Goal: Transaction & Acquisition: Purchase product/service

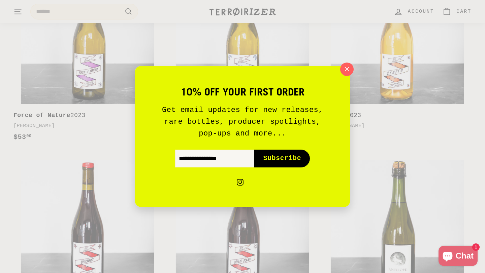
scroll to position [227, 0]
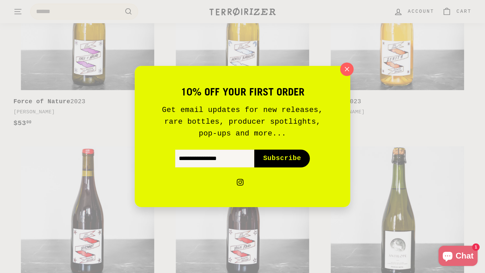
click at [345, 72] on icon "button" at bounding box center [346, 69] width 9 height 9
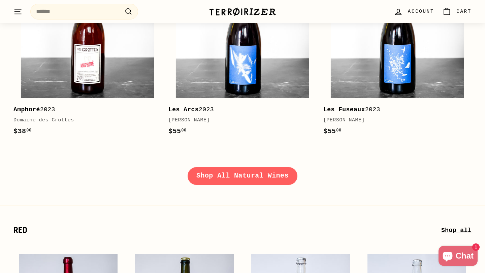
scroll to position [976, 0]
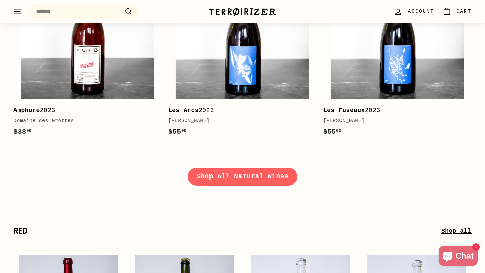
click at [268, 179] on link "Shop All Natural Wines" at bounding box center [243, 177] width 110 height 18
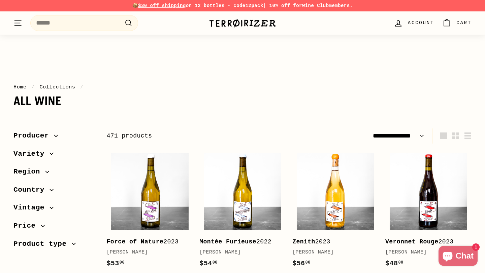
select select "**********"
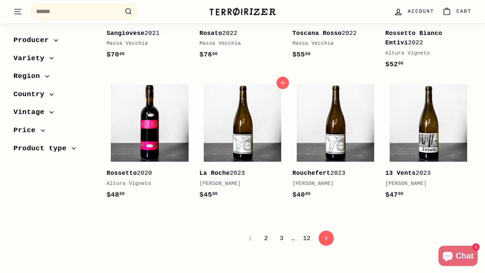
scroll to position [1300, 0]
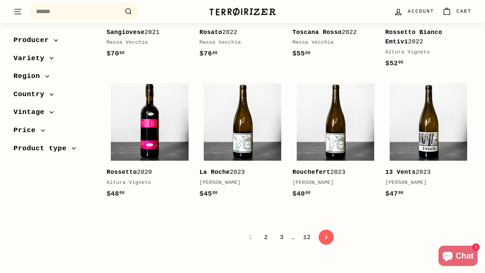
click at [265, 232] on link "2" at bounding box center [266, 237] width 12 height 11
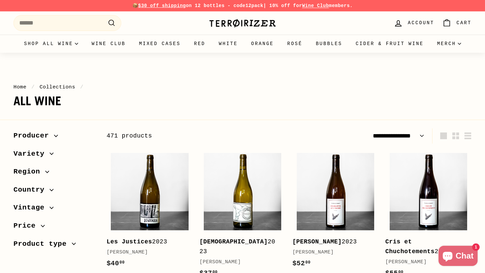
select select "**********"
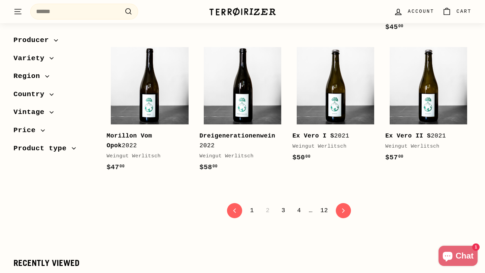
scroll to position [1330, 0]
click at [279, 217] on link "3" at bounding box center [283, 210] width 12 height 11
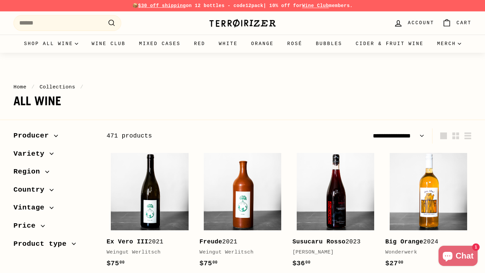
select select "**********"
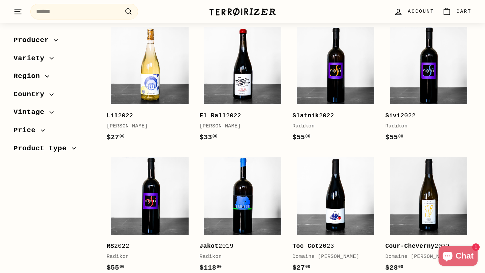
scroll to position [1287, 0]
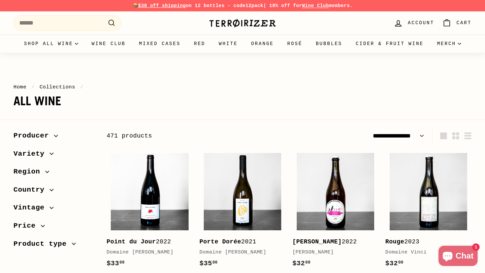
select select "**********"
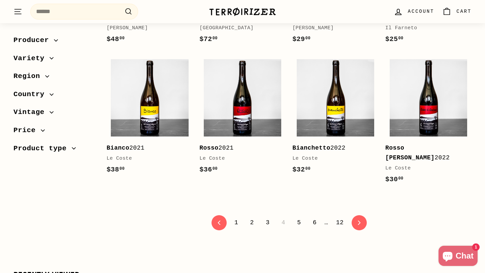
scroll to position [1310, 0]
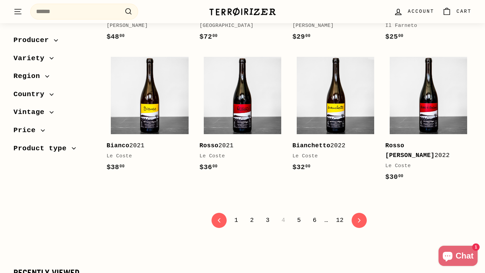
click at [300, 226] on link "5" at bounding box center [299, 220] width 12 height 11
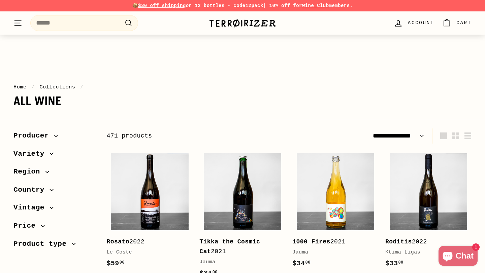
select select "**********"
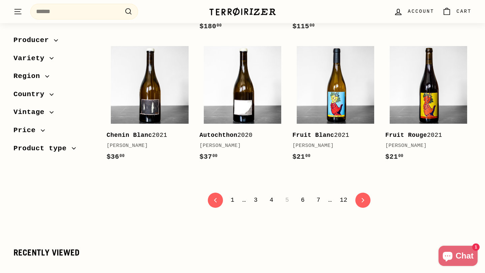
scroll to position [1396, 0]
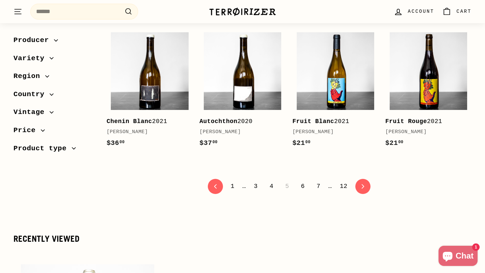
click at [301, 181] on link "6" at bounding box center [303, 186] width 12 height 11
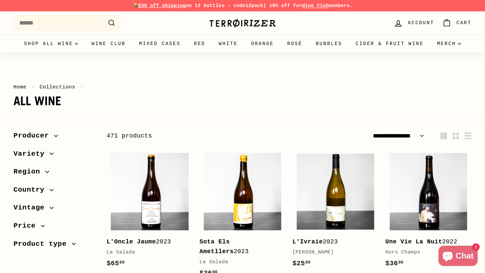
select select "**********"
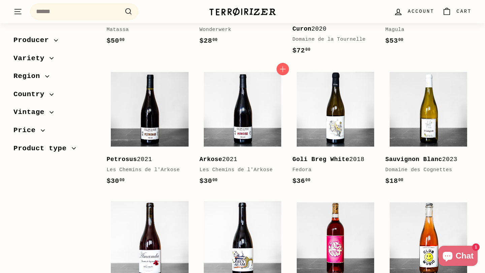
scroll to position [1361, 0]
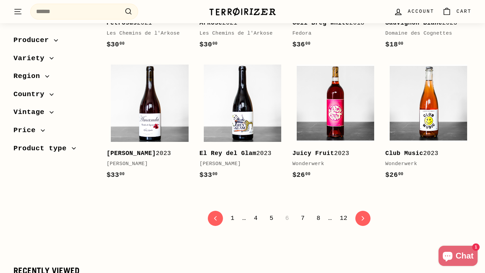
click at [302, 218] on link "7" at bounding box center [303, 218] width 12 height 11
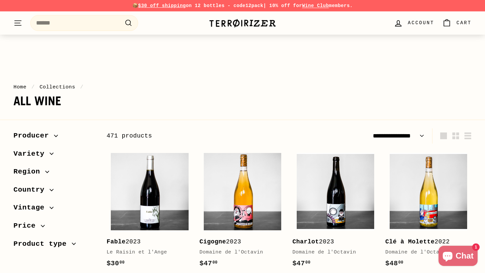
select select "**********"
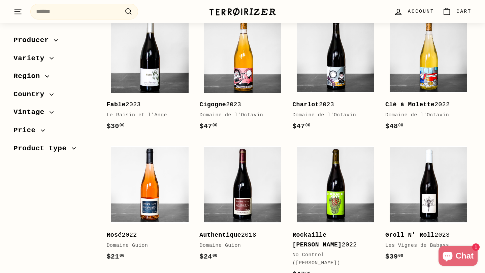
scroll to position [137, 0]
click at [245, 114] on div "Domaine de l'Octavin" at bounding box center [238, 115] width 79 height 8
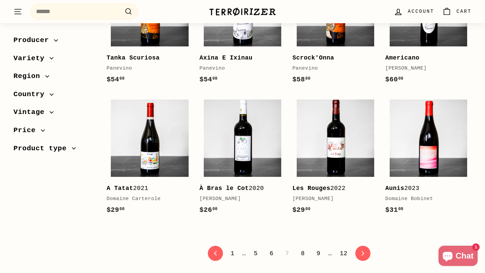
scroll to position [1289, 0]
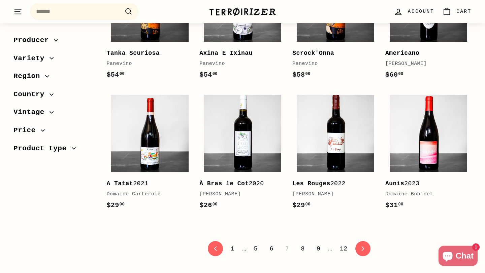
click at [302, 243] on link "8" at bounding box center [303, 248] width 12 height 11
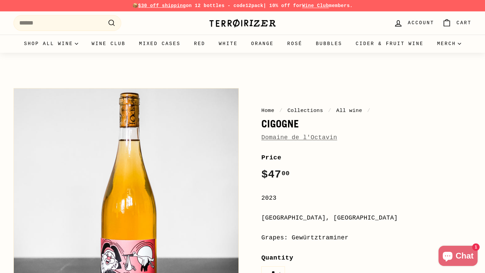
click at [303, 137] on link "Domaine de l'Octavin" at bounding box center [299, 137] width 76 height 7
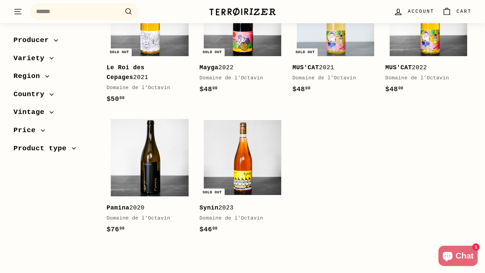
scroll to position [716, 0]
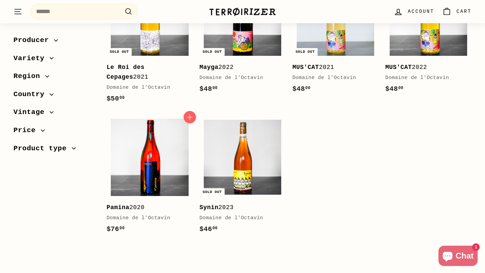
click at [148, 186] on img at bounding box center [149, 157] width 77 height 77
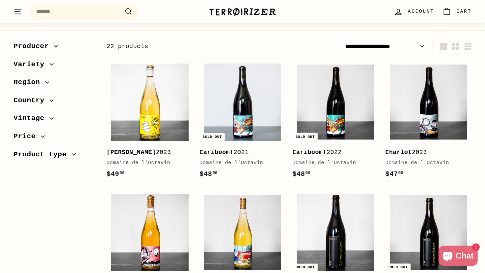
scroll to position [89, 0]
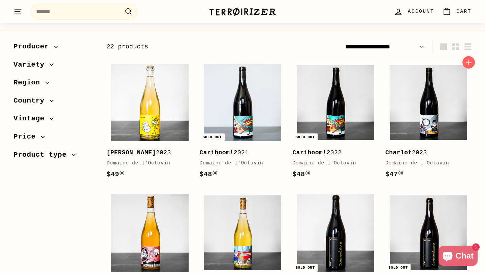
click at [398, 156] on b "Charlot" at bounding box center [398, 152] width 27 height 7
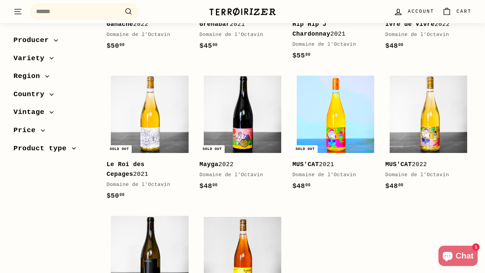
scroll to position [739, 0]
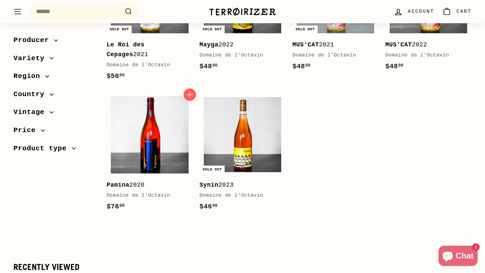
click at [131, 172] on img at bounding box center [149, 134] width 77 height 77
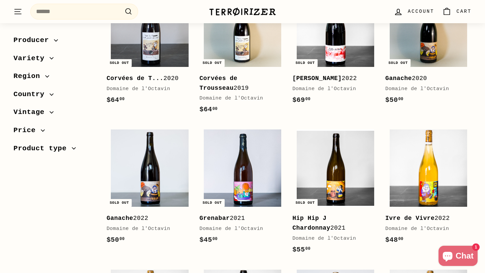
scroll to position [0, 0]
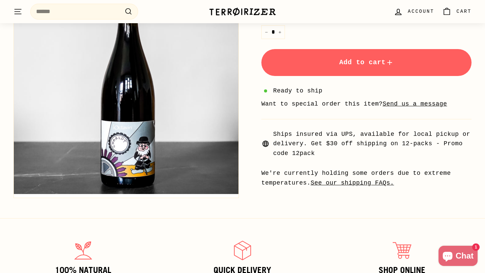
scroll to position [241, 0]
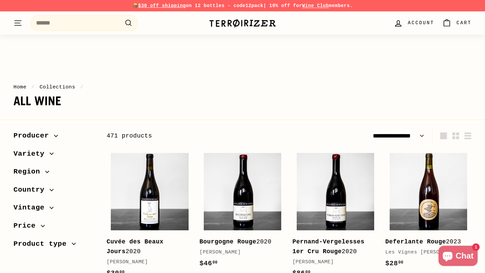
select select "**********"
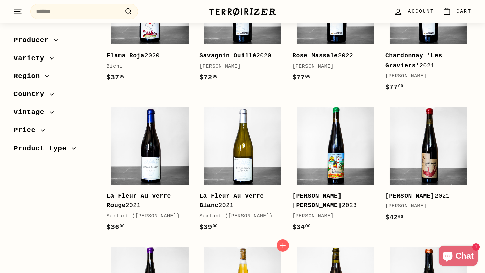
scroll to position [749, 0]
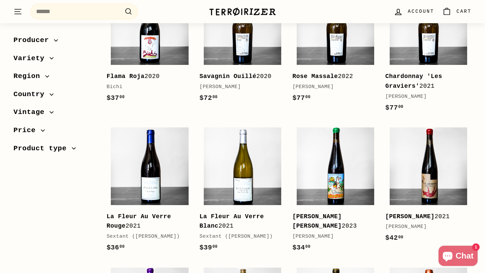
click at [251, 73] on b "Savagnin Ouillé" at bounding box center [227, 76] width 57 height 7
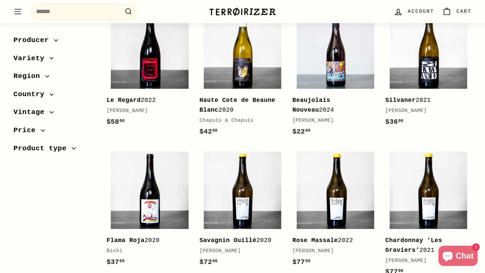
scroll to position [596, 0]
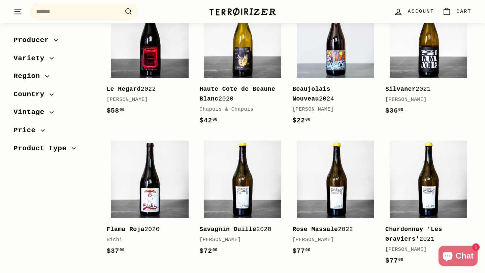
click at [240, 86] on b "Haute Cote de Beaune Blanc" at bounding box center [237, 94] width 76 height 16
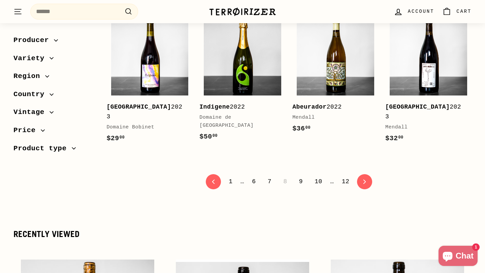
scroll to position [1403, 0]
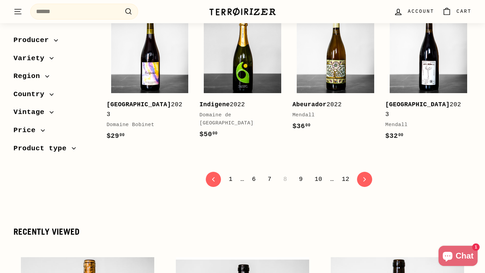
click at [300, 174] on link "9" at bounding box center [301, 179] width 12 height 11
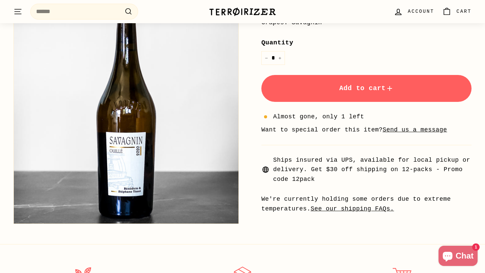
scroll to position [215, 0]
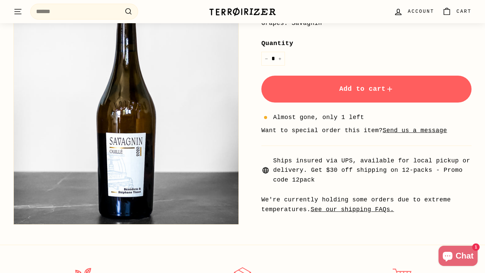
click at [352, 96] on button "Add to cart" at bounding box center [366, 89] width 210 height 27
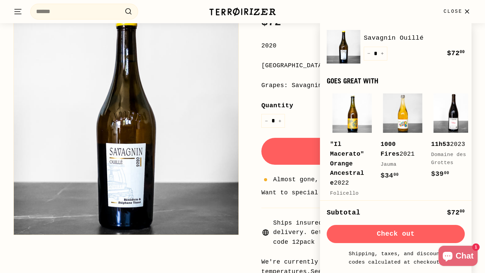
scroll to position [0, 0]
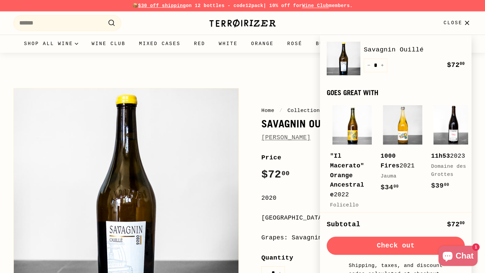
click at [466, 26] on icon "button" at bounding box center [466, 23] width 9 height 9
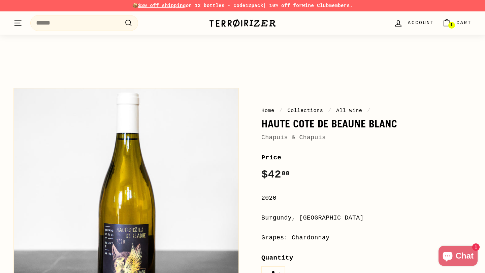
scroll to position [228, 0]
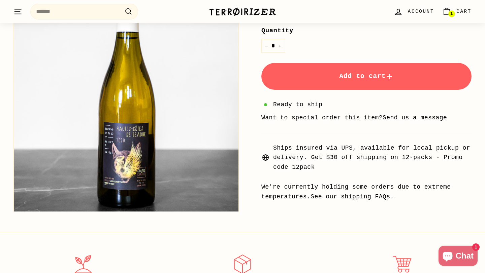
click at [337, 81] on button "Add to cart" at bounding box center [366, 76] width 210 height 27
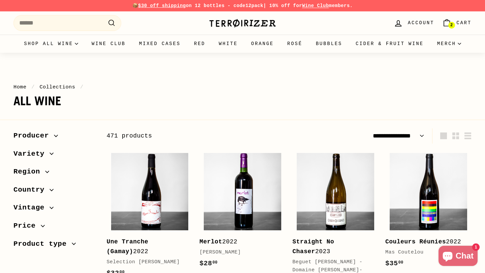
select select "**********"
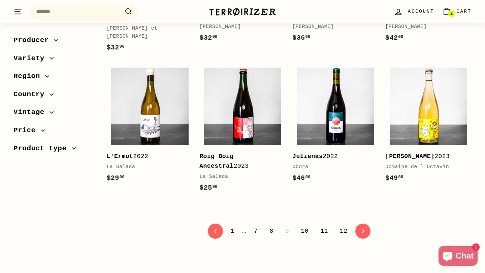
scroll to position [1381, 0]
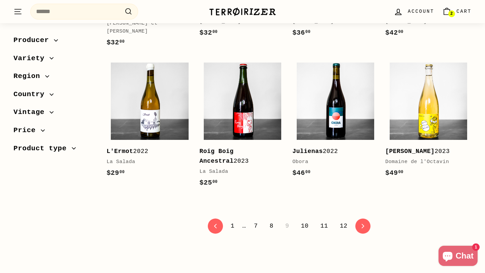
click at [302, 221] on link "10" at bounding box center [305, 226] width 16 height 11
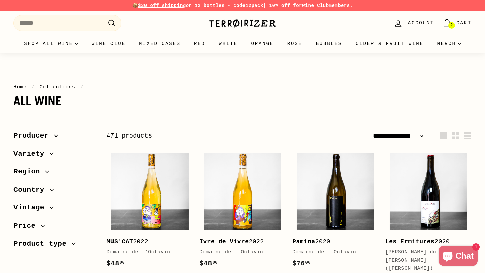
select select "**********"
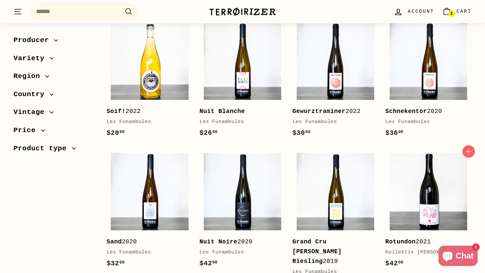
scroll to position [546, 0]
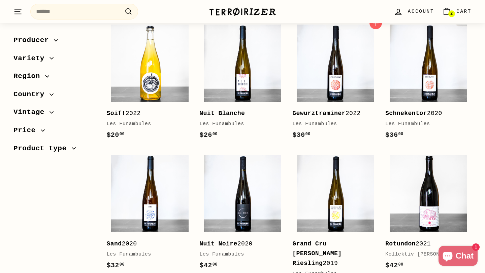
click at [340, 110] on b "Gewurztraminer" at bounding box center [318, 113] width 53 height 7
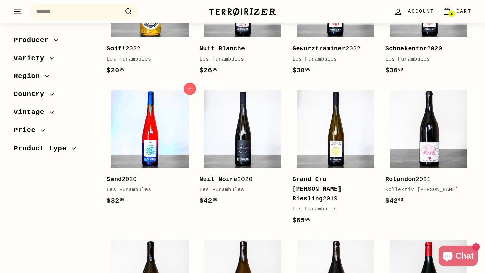
click at [124, 141] on img at bounding box center [149, 129] width 77 height 77
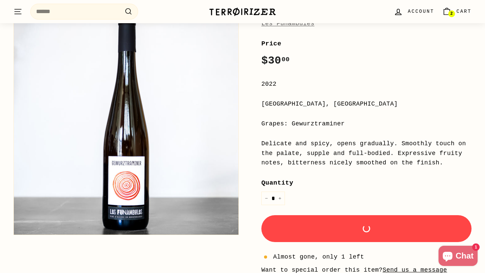
scroll to position [114, 0]
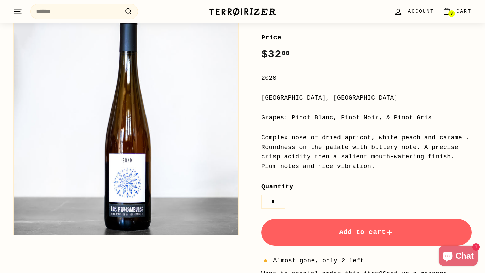
scroll to position [120, 0]
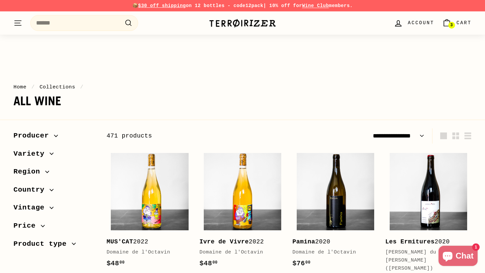
select select "**********"
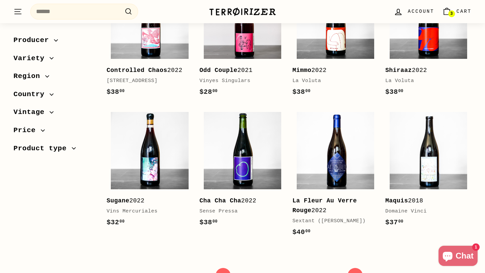
scroll to position [1336, 0]
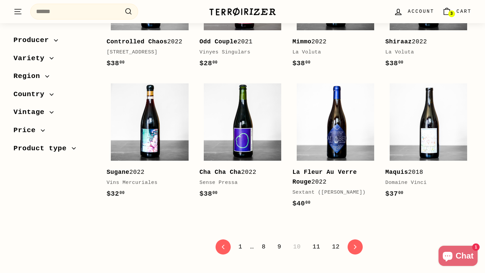
click at [313, 241] on link "11" at bounding box center [316, 246] width 16 height 11
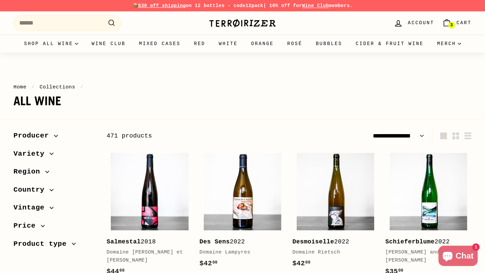
select select "**********"
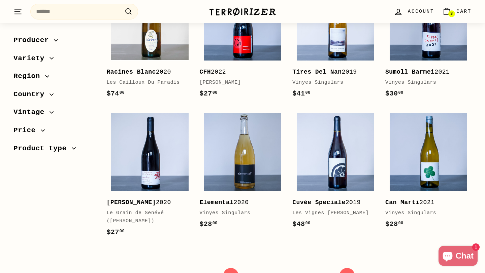
scroll to position [1332, 0]
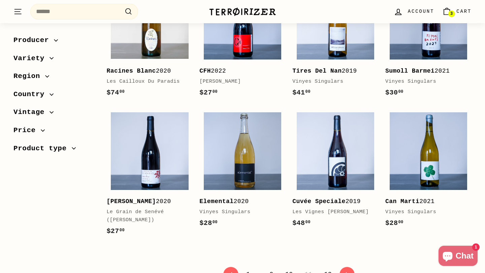
click at [329, 269] on link "12" at bounding box center [328, 274] width 16 height 11
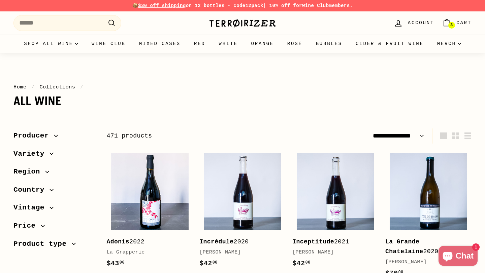
select select "**********"
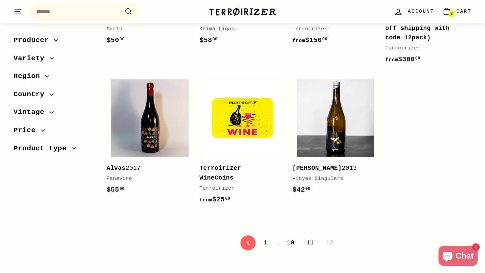
scroll to position [1039, 0]
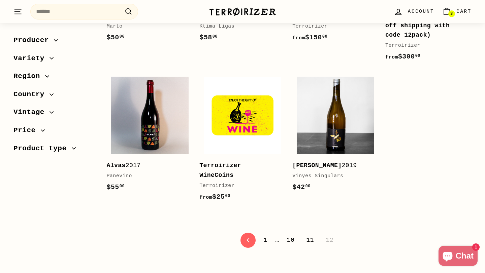
click at [264, 239] on link "1" at bounding box center [266, 240] width 12 height 11
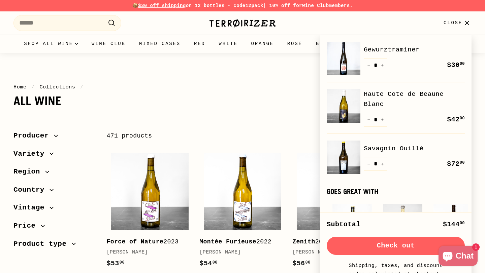
select select "**********"
click at [461, 23] on span "Close" at bounding box center [452, 22] width 19 height 7
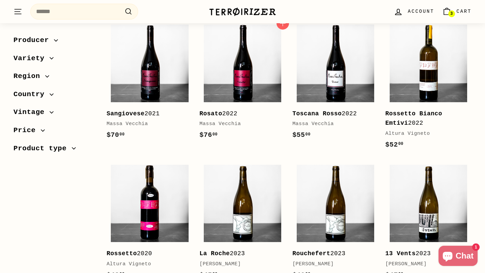
scroll to position [960, 0]
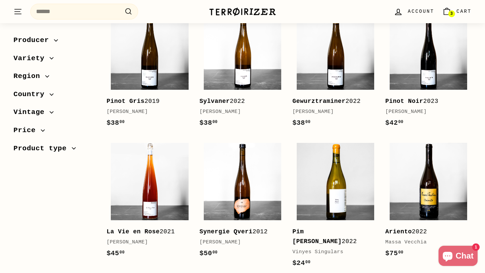
click at [460, 13] on span "Cart" at bounding box center [463, 11] width 15 height 7
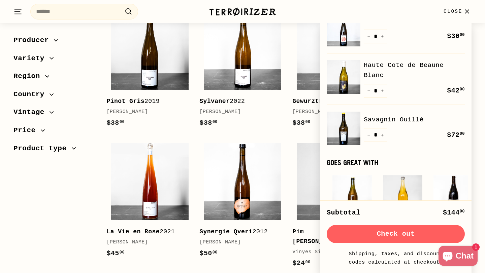
scroll to position [0, 0]
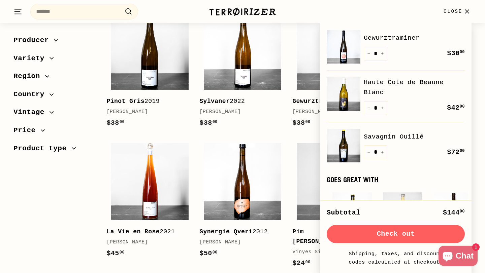
click at [466, 13] on icon "button" at bounding box center [466, 11] width 9 height 9
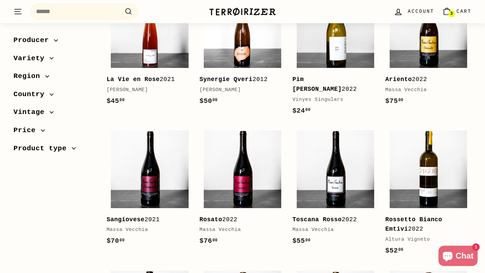
scroll to position [1299, 0]
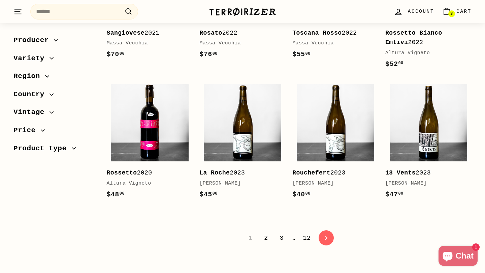
click at [265, 233] on link "2" at bounding box center [266, 238] width 12 height 11
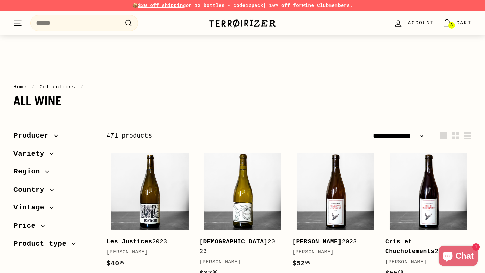
select select "**********"
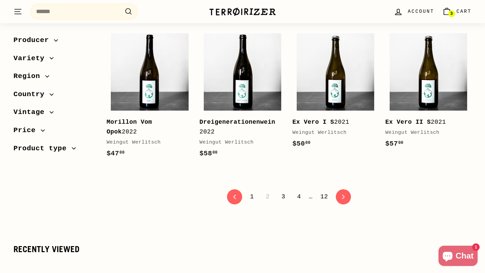
scroll to position [1344, 0]
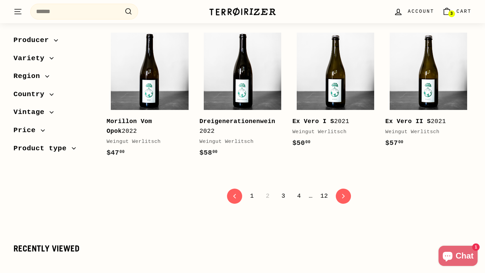
click at [283, 202] on link "3" at bounding box center [283, 196] width 12 height 11
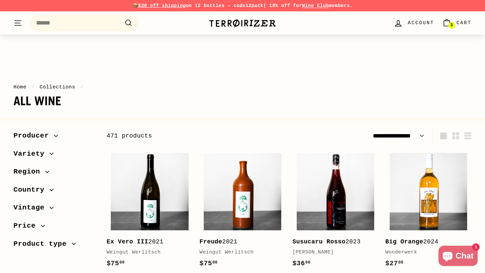
select select "**********"
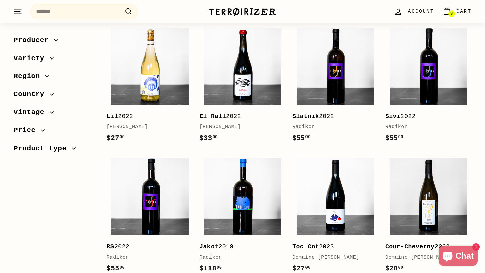
scroll to position [1317, 0]
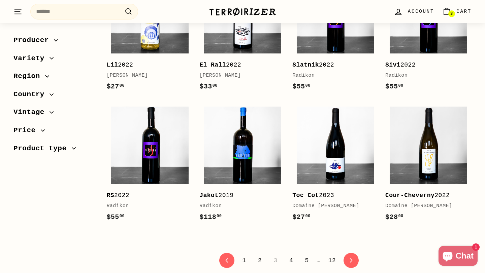
click at [293, 255] on link "4" at bounding box center [291, 260] width 12 height 11
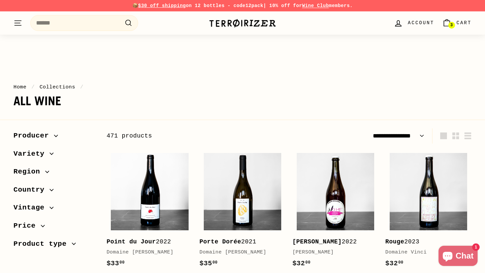
select select "**********"
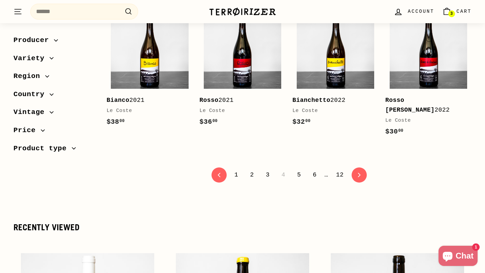
scroll to position [1358, 0]
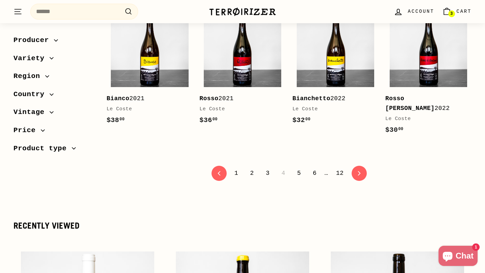
click at [302, 179] on link "5" at bounding box center [299, 173] width 12 height 11
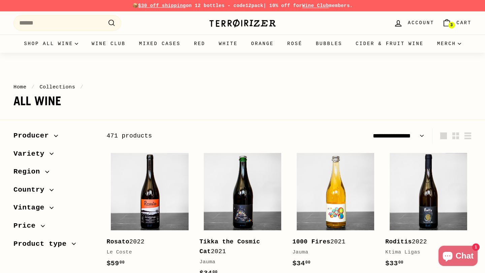
select select "**********"
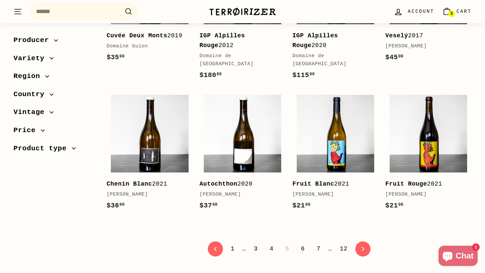
scroll to position [1338, 0]
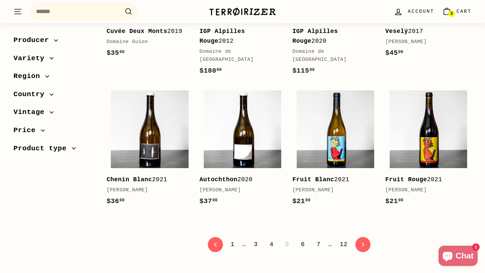
click at [301, 239] on link "6" at bounding box center [303, 244] width 12 height 11
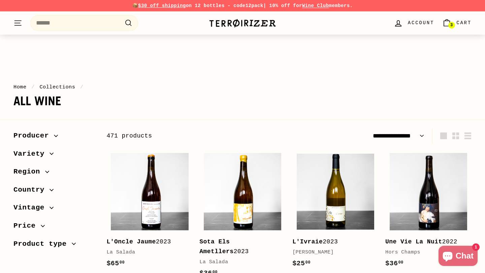
select select "**********"
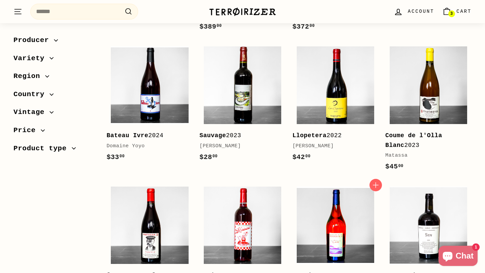
scroll to position [954, 0]
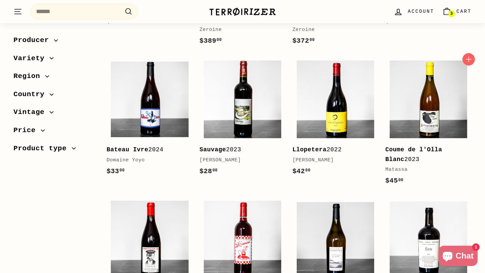
click at [409, 163] on div "Coume de l'Olla Blanc 2023" at bounding box center [424, 155] width 79 height 20
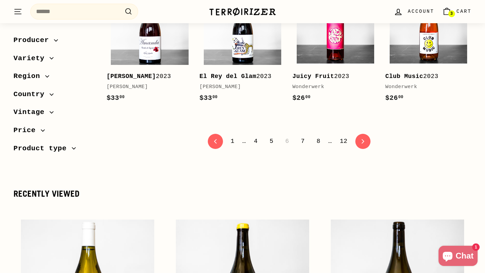
scroll to position [1438, 0]
click at [300, 139] on link "7" at bounding box center [303, 140] width 12 height 11
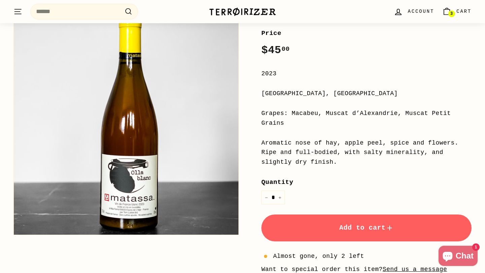
scroll to position [124, 0]
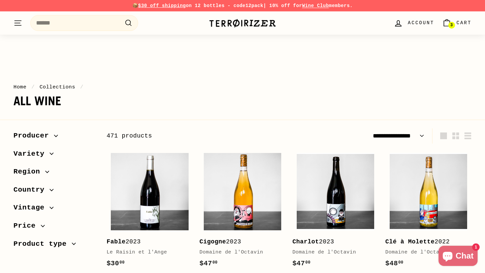
select select "**********"
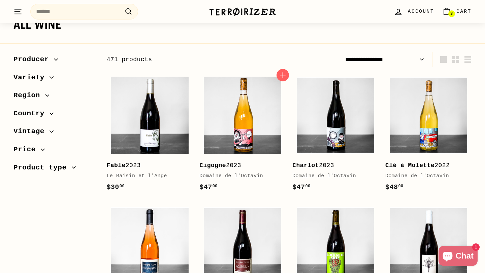
scroll to position [76, 0]
click at [212, 166] on b "Cigogne" at bounding box center [212, 165] width 27 height 7
click at [410, 163] on b "Clé à Molette" at bounding box center [409, 165] width 49 height 7
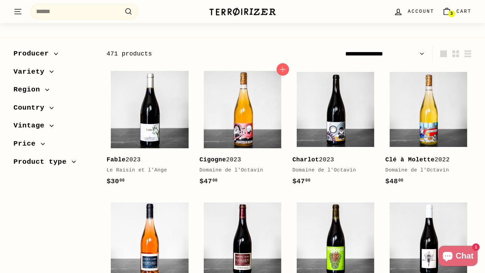
scroll to position [81, 0]
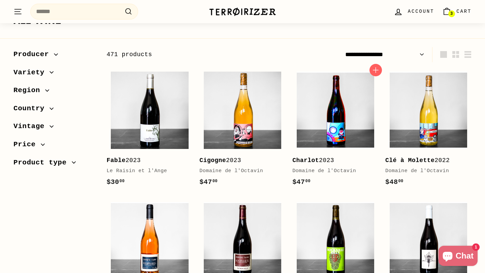
click at [336, 121] on img at bounding box center [335, 110] width 77 height 77
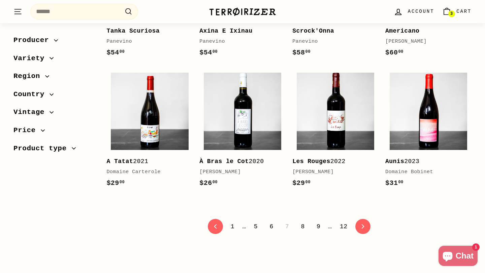
scroll to position [1311, 0]
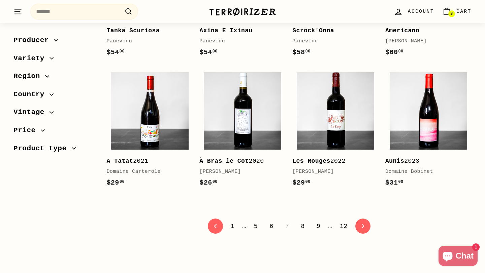
click at [302, 221] on link "8" at bounding box center [303, 226] width 12 height 11
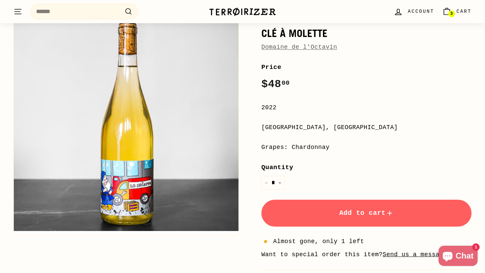
scroll to position [91, 0]
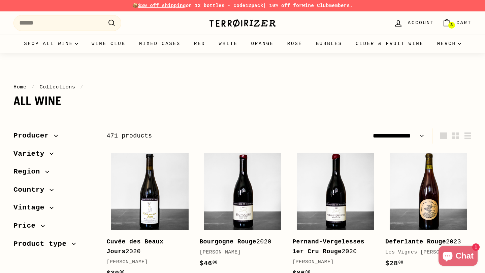
select select "**********"
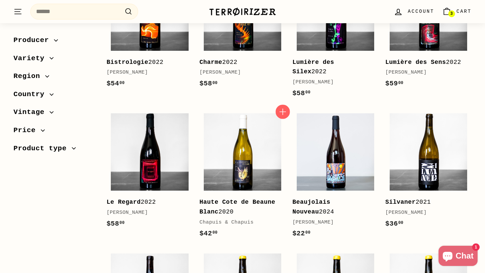
scroll to position [482, 0]
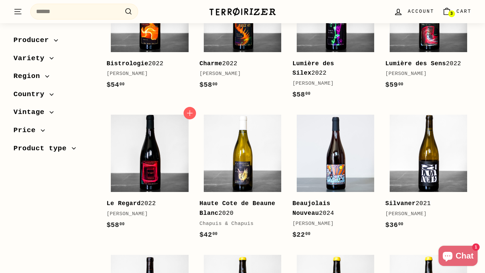
click at [143, 199] on div "Le Regard 2022" at bounding box center [145, 204] width 79 height 10
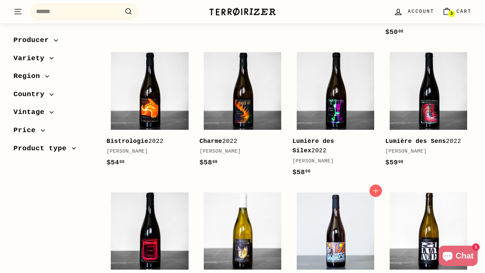
scroll to position [402, 0]
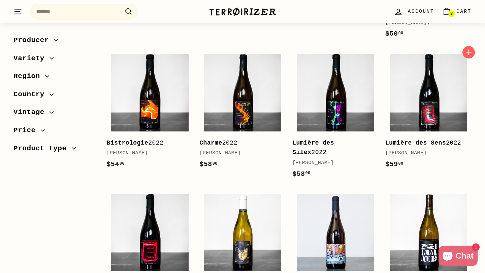
click at [418, 140] on b "Lumière des Sens" at bounding box center [415, 143] width 61 height 7
click at [330, 140] on b "Lumière des Silex" at bounding box center [313, 148] width 42 height 16
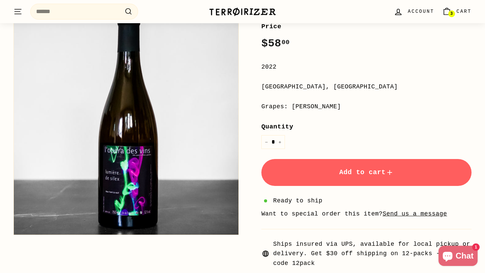
scroll to position [129, 0]
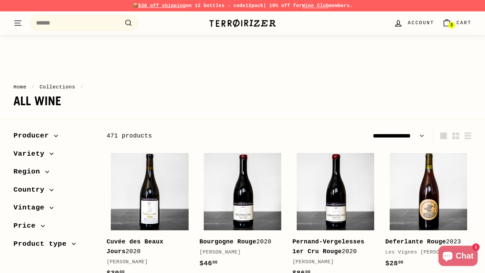
select select "**********"
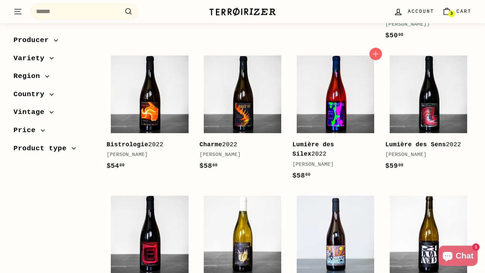
scroll to position [405, 0]
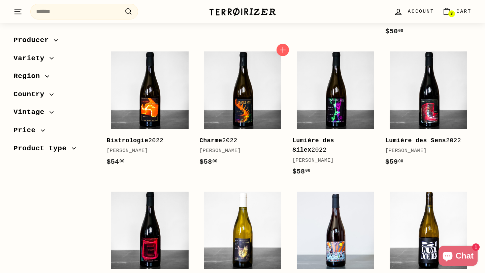
click at [243, 147] on div "[PERSON_NAME]" at bounding box center [238, 151] width 79 height 8
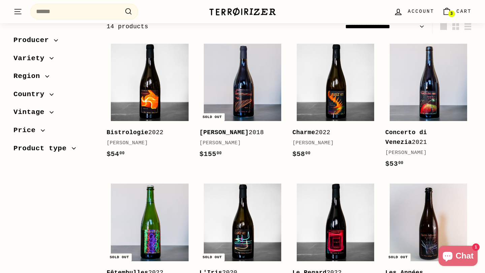
scroll to position [109, 0]
click at [139, 126] on link "Bistrologie 2022 Jean-Pierre Robinot $54 00 $54.00" at bounding box center [149, 103] width 86 height 127
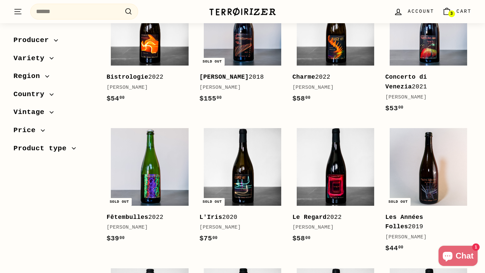
scroll to position [165, 0]
click at [302, 79] on b "Charme" at bounding box center [303, 76] width 23 height 7
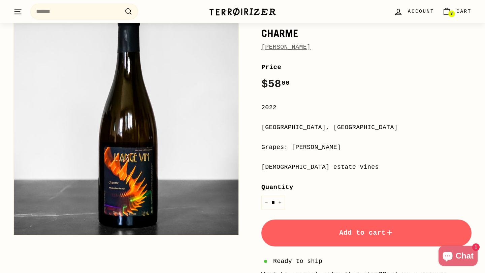
scroll to position [91, 0]
drag, startPoint x: 265, startPoint y: 167, endPoint x: 306, endPoint y: 168, distance: 41.1
click at [306, 167] on div "25-50-year-old estate vines" at bounding box center [366, 168] width 210 height 10
click at [306, 168] on div "25-50-year-old estate vines" at bounding box center [366, 168] width 210 height 10
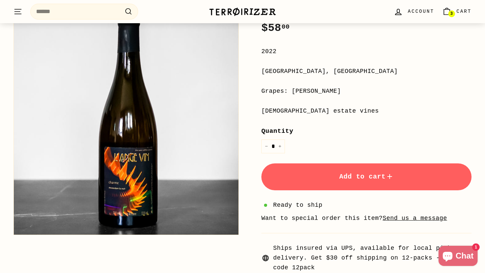
scroll to position [168, 0]
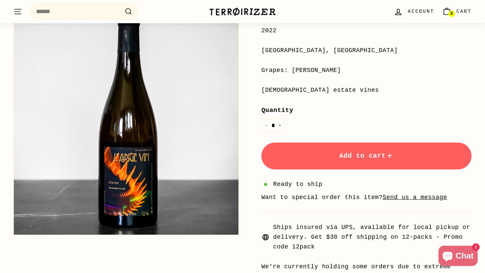
click at [313, 151] on button "Add to cart" at bounding box center [366, 156] width 210 height 27
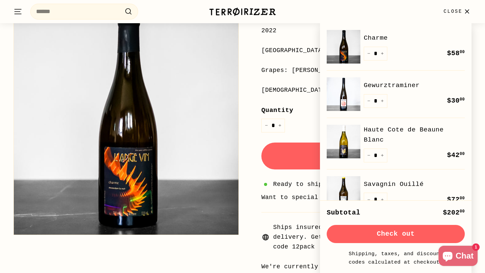
scroll to position [160, 0]
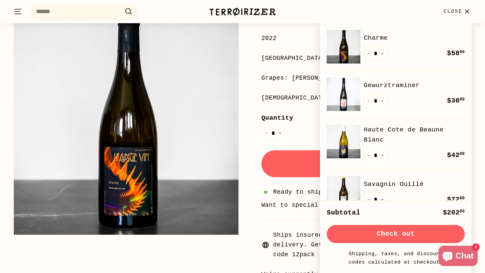
click at [401, 236] on button "Check out" at bounding box center [396, 234] width 138 height 18
click at [469, 11] on icon "button" at bounding box center [466, 11] width 9 height 9
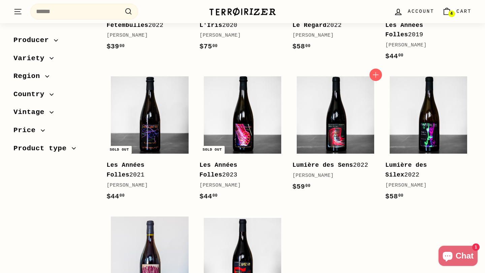
scroll to position [358, 0]
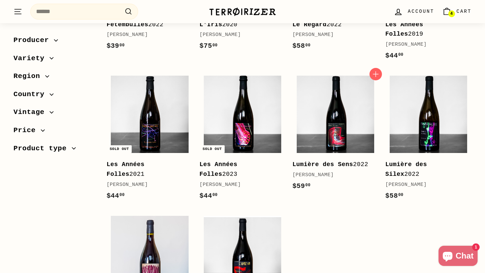
click at [328, 166] on b "Lumière des Sens" at bounding box center [322, 164] width 61 height 7
click at [400, 173] on div "Lumière des Silex 2022" at bounding box center [424, 170] width 79 height 20
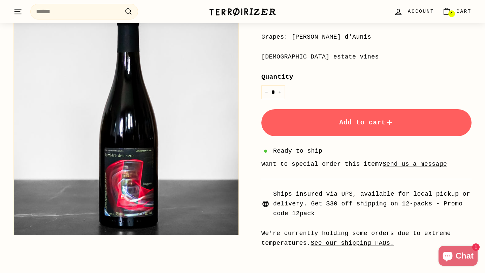
scroll to position [201, 0]
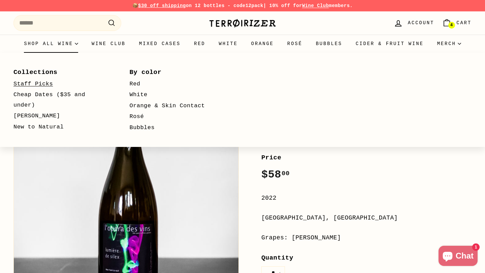
click at [43, 80] on link "Staff Picks" at bounding box center [61, 84] width 97 height 11
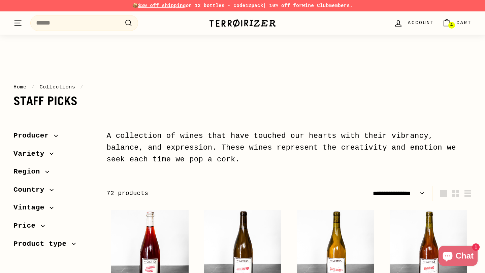
select select "**********"
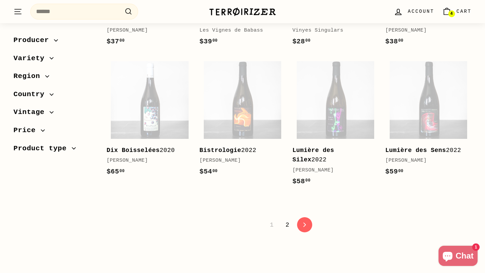
scroll to position [1375, 0]
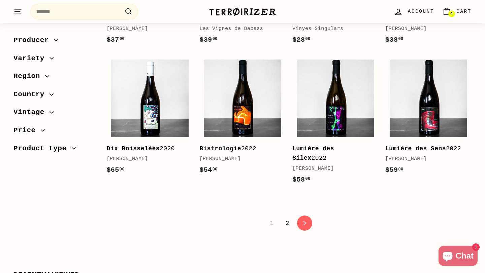
click at [289, 229] on link "2" at bounding box center [287, 223] width 12 height 11
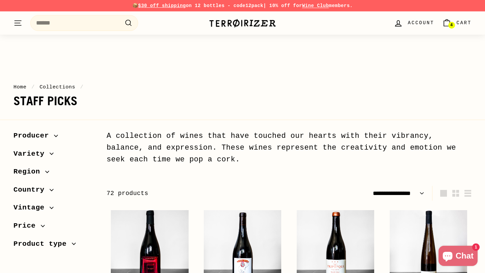
select select "**********"
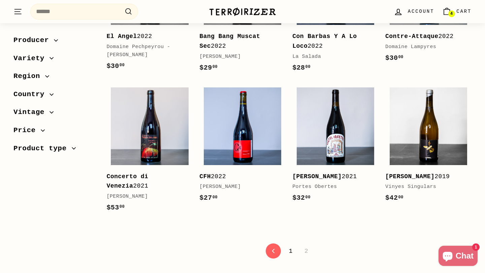
scroll to position [1129, 0]
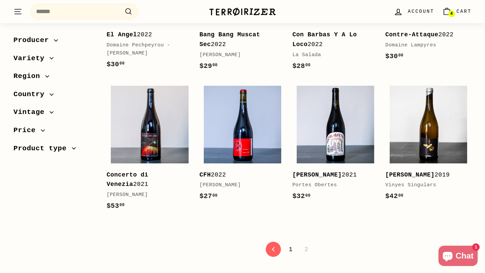
click at [287, 244] on link "1" at bounding box center [291, 249] width 12 height 11
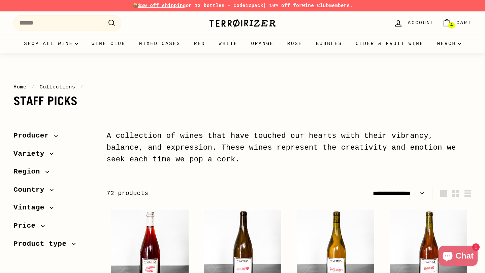
select select "**********"
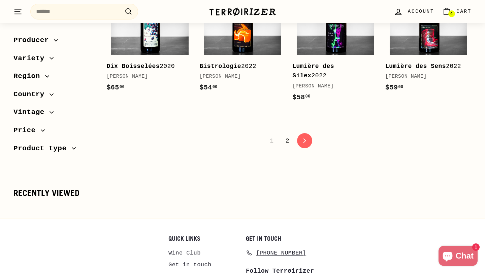
click at [459, 14] on span "Cart" at bounding box center [463, 11] width 15 height 7
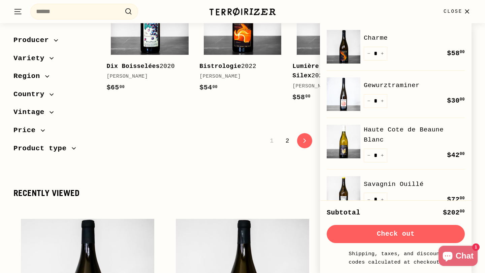
click at [438, 41] on link "Charme" at bounding box center [414, 38] width 101 height 10
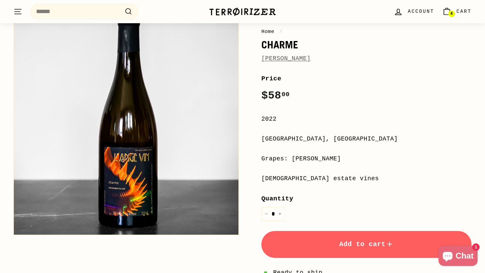
scroll to position [63, 0]
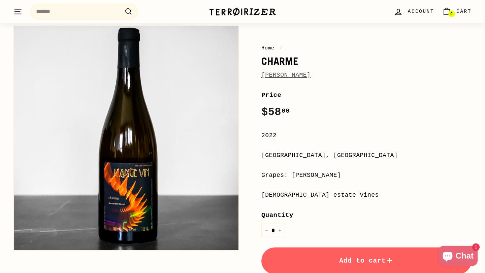
click at [310, 76] on link "[PERSON_NAME]" at bounding box center [285, 75] width 49 height 7
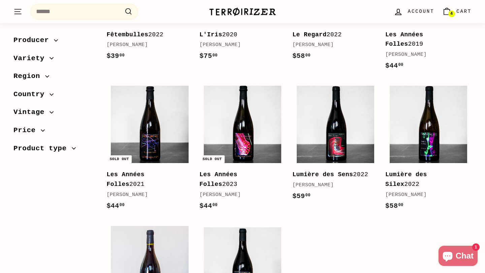
scroll to position [348, 0]
click at [405, 176] on b "Lumière des Silex" at bounding box center [406, 179] width 42 height 16
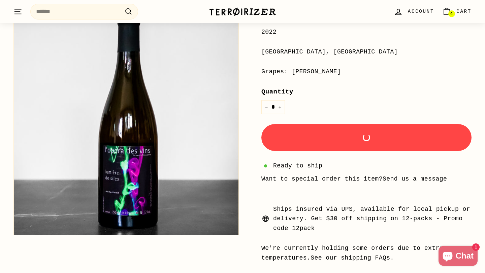
scroll to position [166, 0]
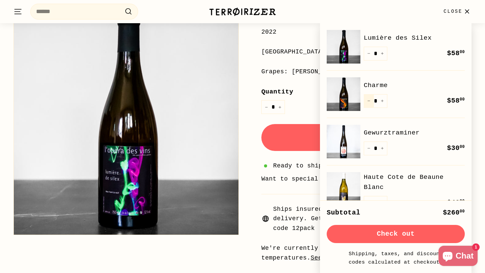
click at [370, 101] on icon "Reduce item quantity by one" at bounding box center [368, 100] width 3 height 3
type input "*"
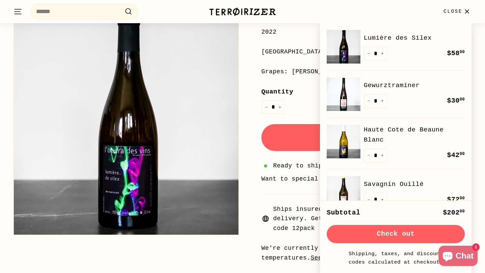
click at [470, 10] on icon "button" at bounding box center [466, 11] width 9 height 9
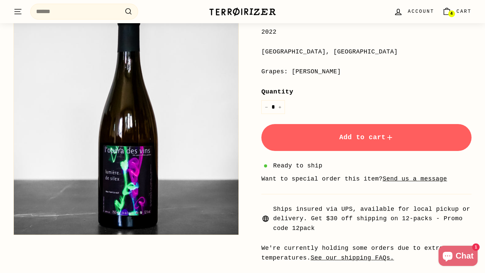
scroll to position [0, 0]
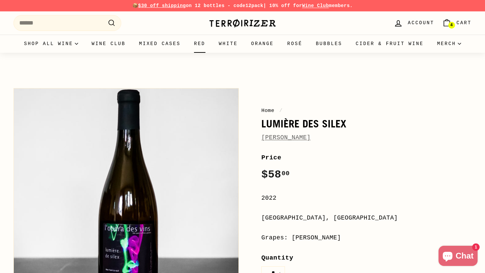
click at [212, 41] on link "Red" at bounding box center [199, 44] width 25 height 18
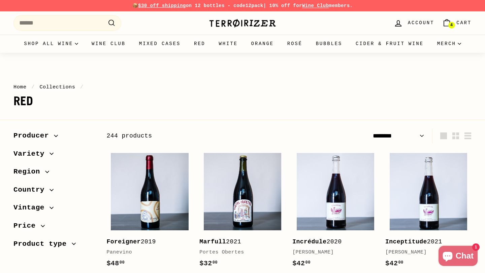
select select "******"
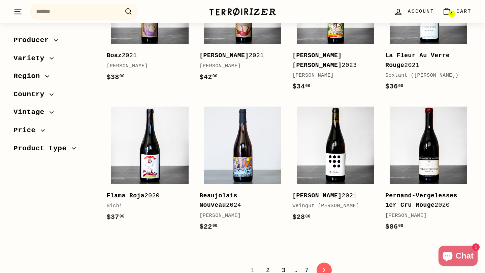
scroll to position [1300, 0]
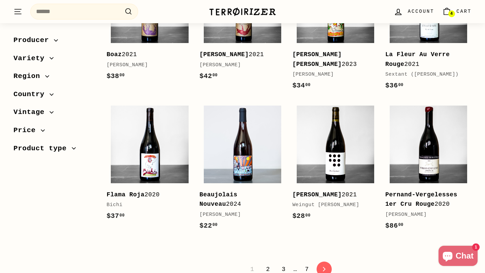
click at [267, 264] on link "2" at bounding box center [268, 269] width 12 height 11
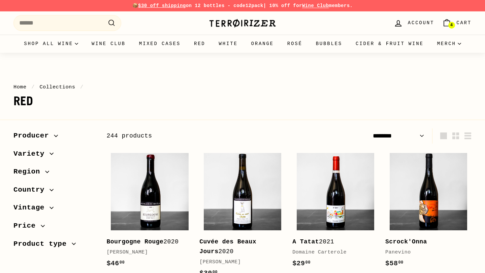
select select "******"
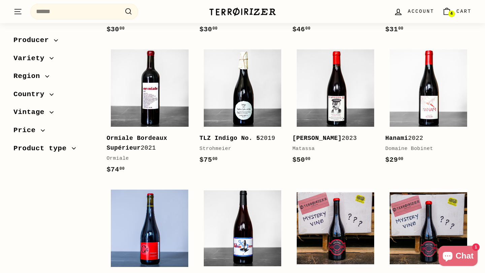
scroll to position [1062, 0]
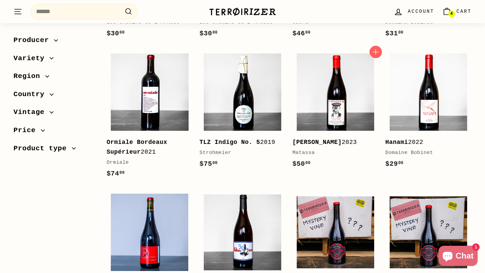
click at [332, 144] on b "[PERSON_NAME]" at bounding box center [316, 142] width 49 height 7
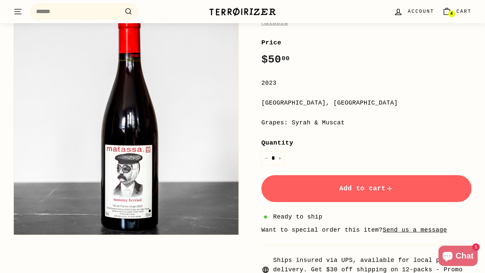
scroll to position [110, 0]
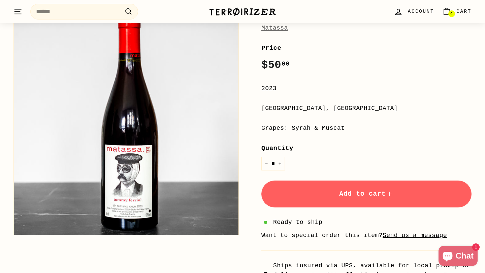
click at [344, 194] on span "Add to cart" at bounding box center [366, 194] width 55 height 8
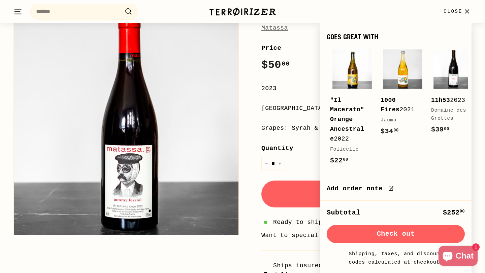
scroll to position [0, 0]
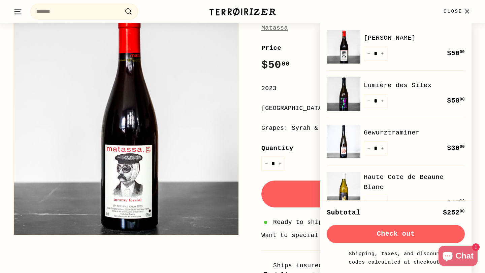
click at [392, 232] on button "Check out" at bounding box center [396, 234] width 138 height 18
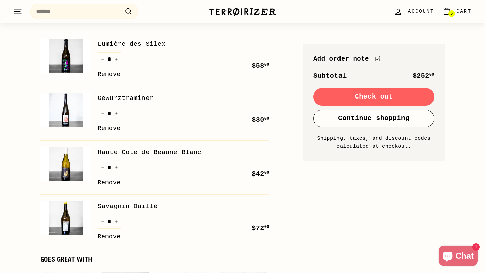
scroll to position [126, 0]
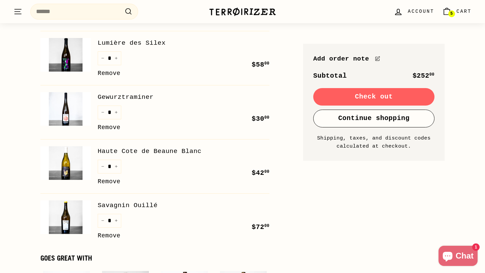
click at [120, 130] on link "Remove" at bounding box center [109, 128] width 23 height 10
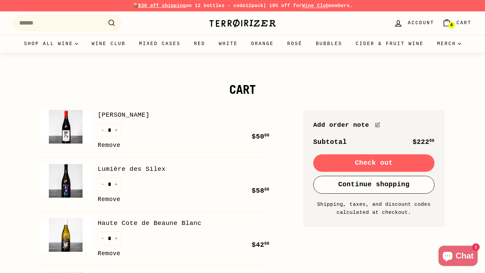
click at [105, 146] on link "Remove" at bounding box center [109, 146] width 23 height 10
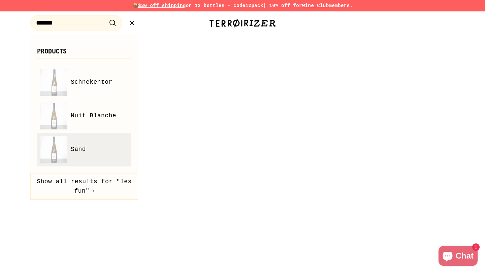
type input "*******"
click at [82, 147] on span "Sand" at bounding box center [78, 150] width 15 height 10
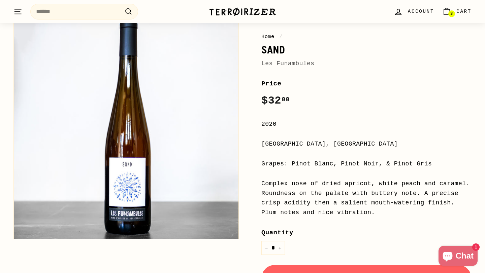
scroll to position [24, 0]
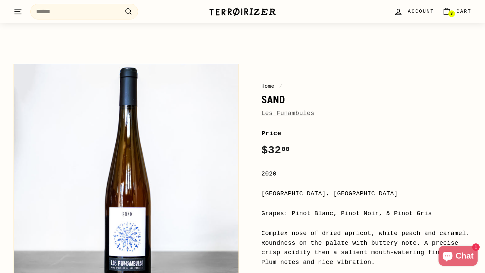
click at [274, 116] on link "Les Funambules" at bounding box center [287, 113] width 53 height 7
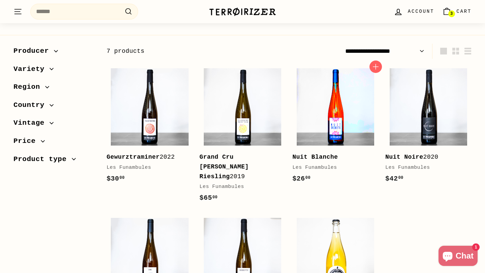
scroll to position [85, 0]
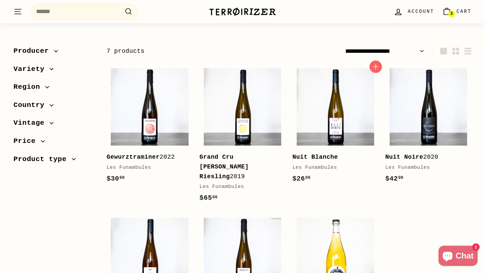
click at [326, 158] on b "Nuit Blanche" at bounding box center [314, 157] width 45 height 7
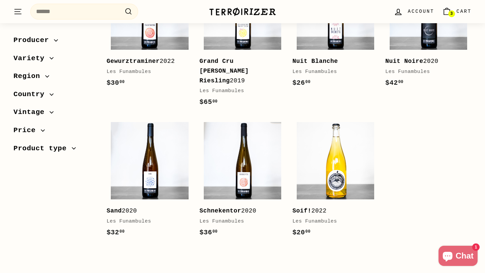
scroll to position [181, 0]
click at [237, 211] on b "Schnekentor" at bounding box center [220, 210] width 42 height 7
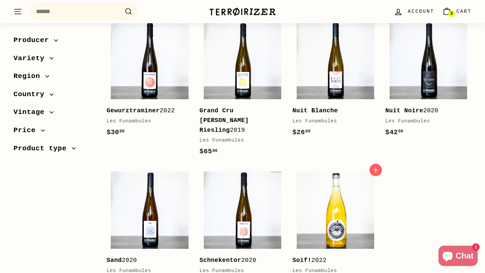
scroll to position [112, 0]
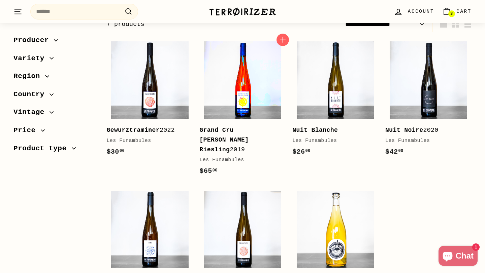
click at [241, 113] on img at bounding box center [242, 79] width 77 height 77
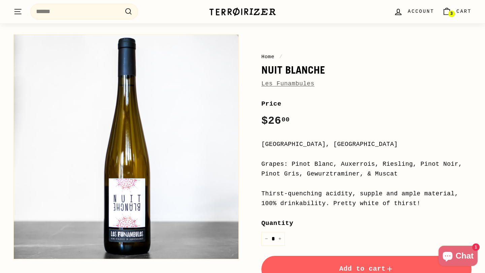
scroll to position [54, 0]
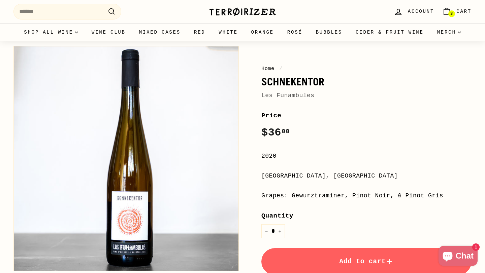
scroll to position [8, 0]
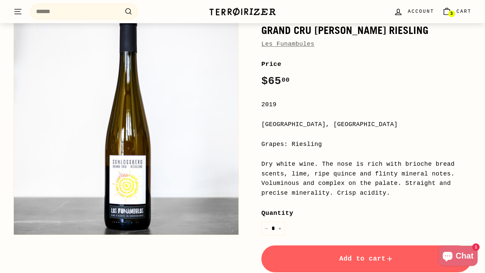
scroll to position [107, 0]
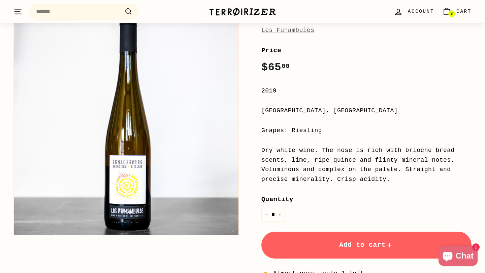
click at [285, 244] on button "Add to cart" at bounding box center [366, 245] width 210 height 27
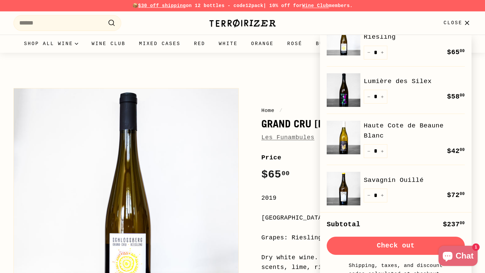
scroll to position [0, 0]
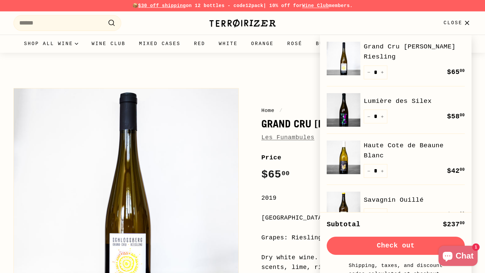
click at [383, 151] on link "Haute Cote de Beaune Blanc" at bounding box center [414, 151] width 101 height 21
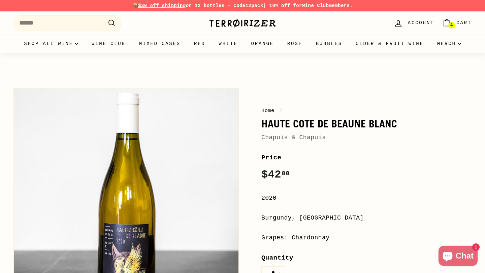
click at [462, 23] on span "Cart" at bounding box center [463, 22] width 15 height 7
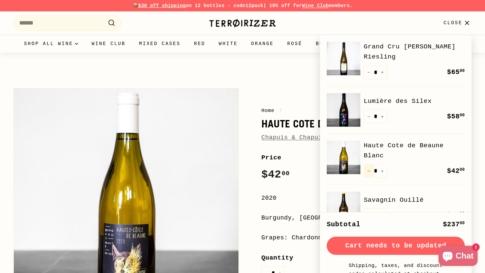
click at [368, 170] on icon "Reduce item quantity by one" at bounding box center [368, 171] width 3 height 3
type input "*"
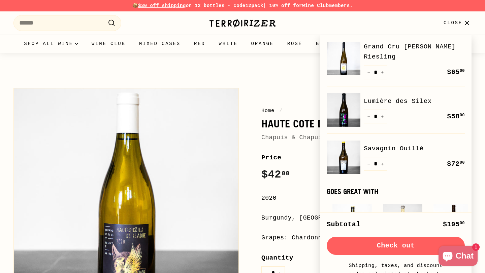
click at [389, 241] on button "Check out" at bounding box center [396, 246] width 138 height 18
